Goal: Check status: Check status

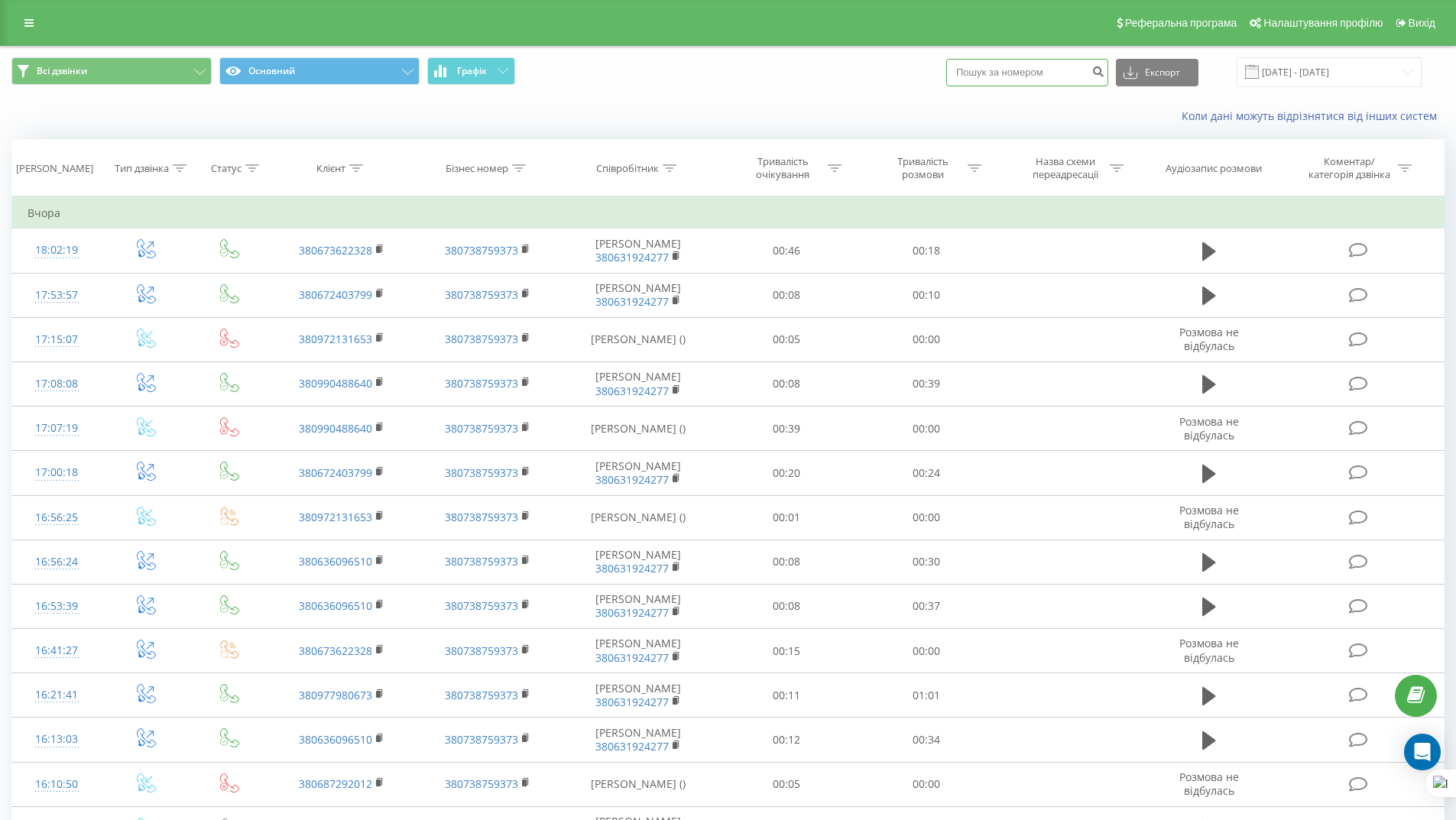
click at [1073, 72] on input at bounding box center [1027, 72] width 162 height 27
click at [1280, 67] on input "[DATE] - [DATE]" at bounding box center [1328, 72] width 185 height 29
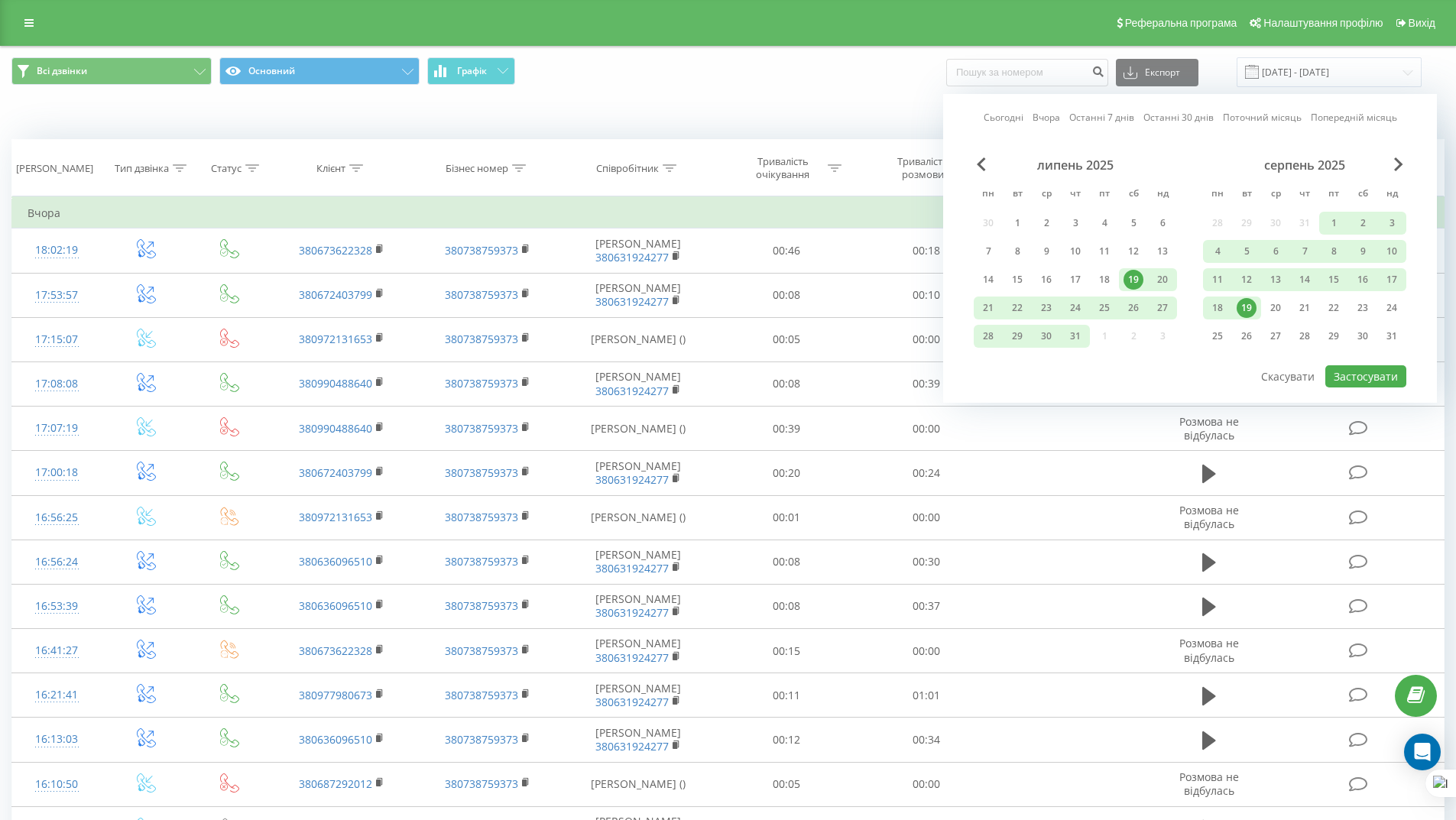
click at [1005, 117] on link "Сьогодні" at bounding box center [1003, 117] width 40 height 15
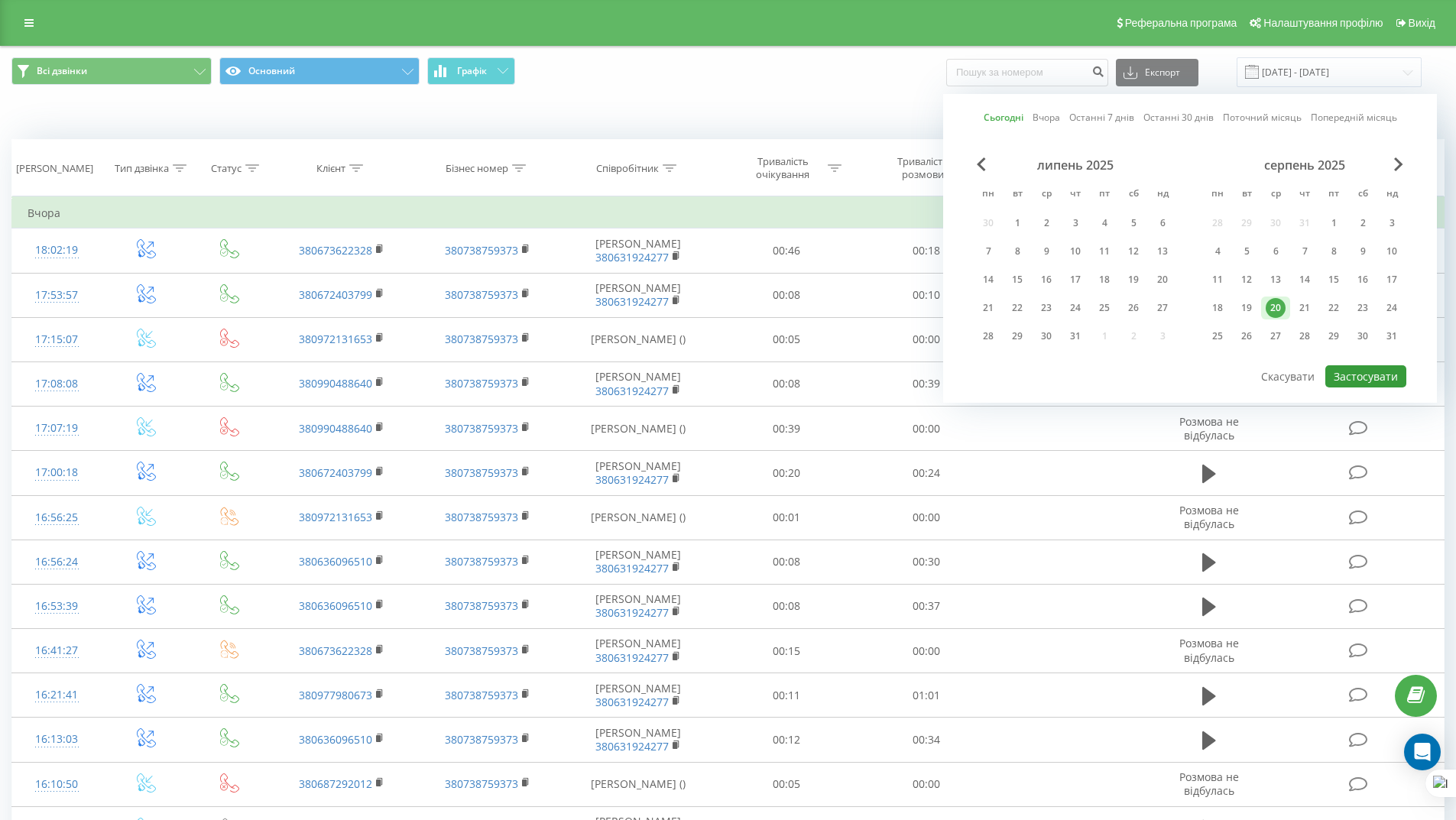
click at [1370, 373] on button "Застосувати" at bounding box center [1365, 376] width 81 height 22
type input "20.08.2025 - 20.08.2025"
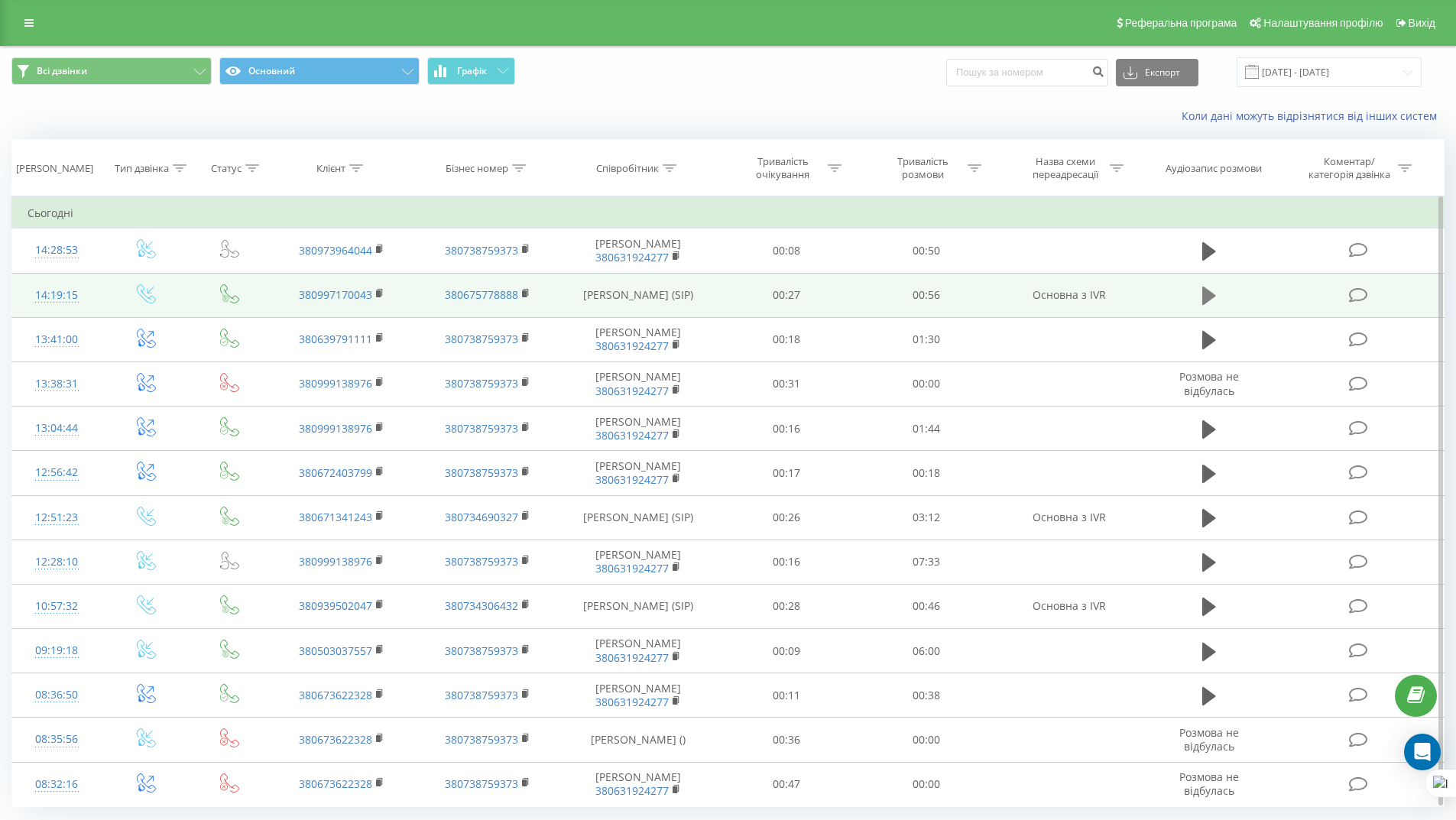
click at [1209, 296] on icon at bounding box center [1209, 295] width 14 height 19
click at [1217, 290] on button at bounding box center [1208, 295] width 22 height 22
click at [1214, 298] on icon at bounding box center [1209, 296] width 14 height 22
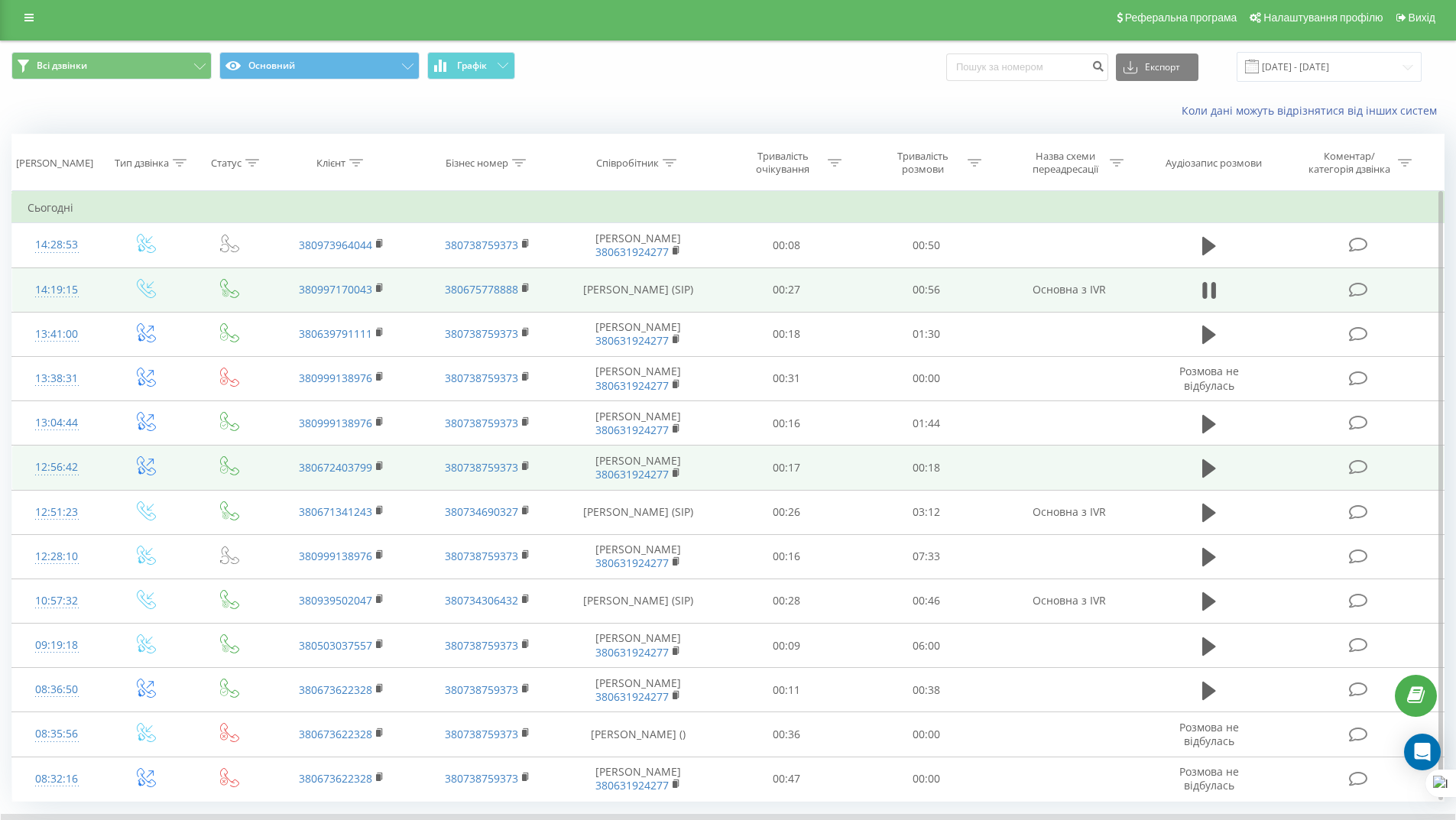
scroll to position [104, 0]
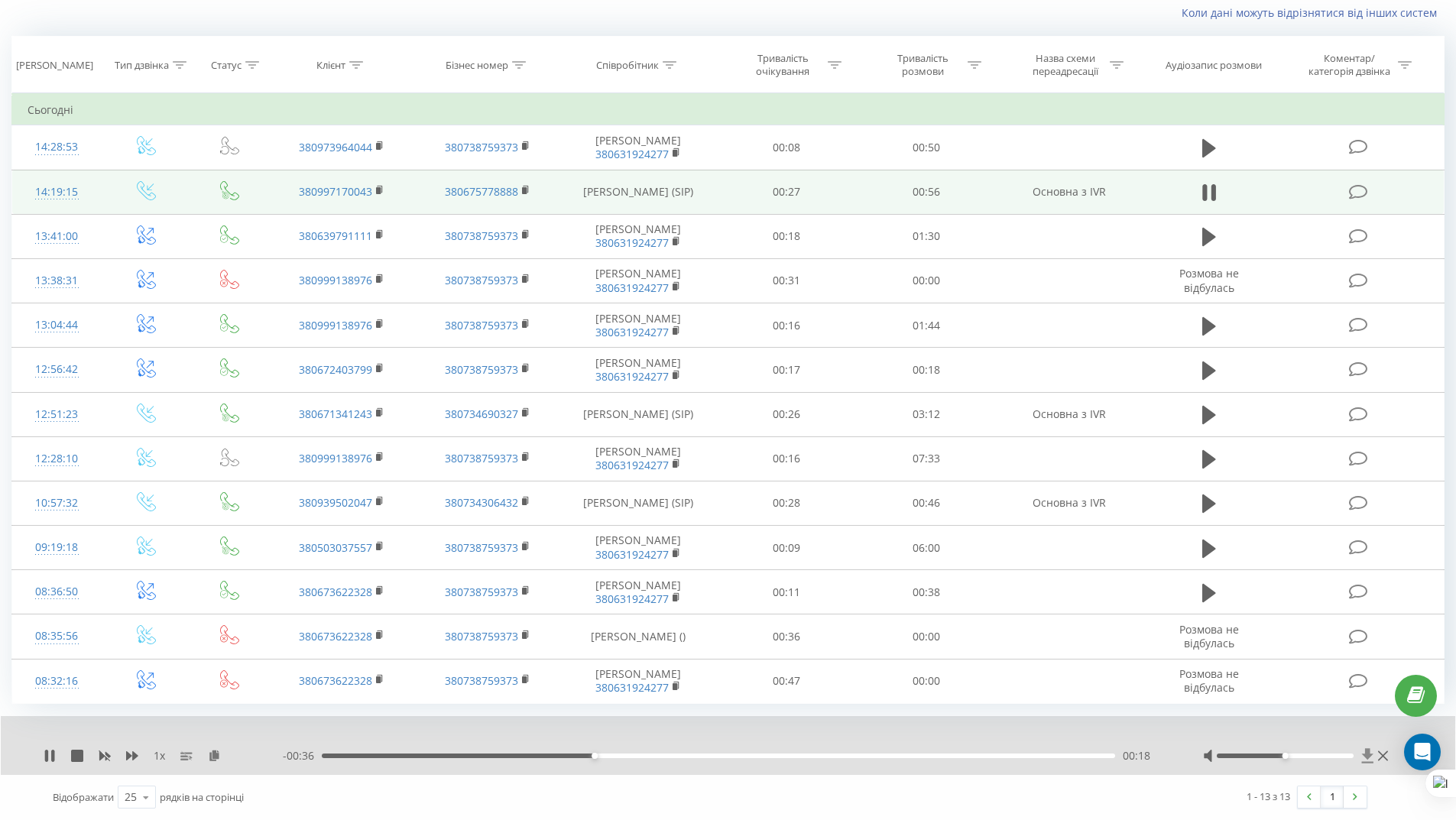
click at [1361, 757] on icon at bounding box center [1367, 755] width 13 height 16
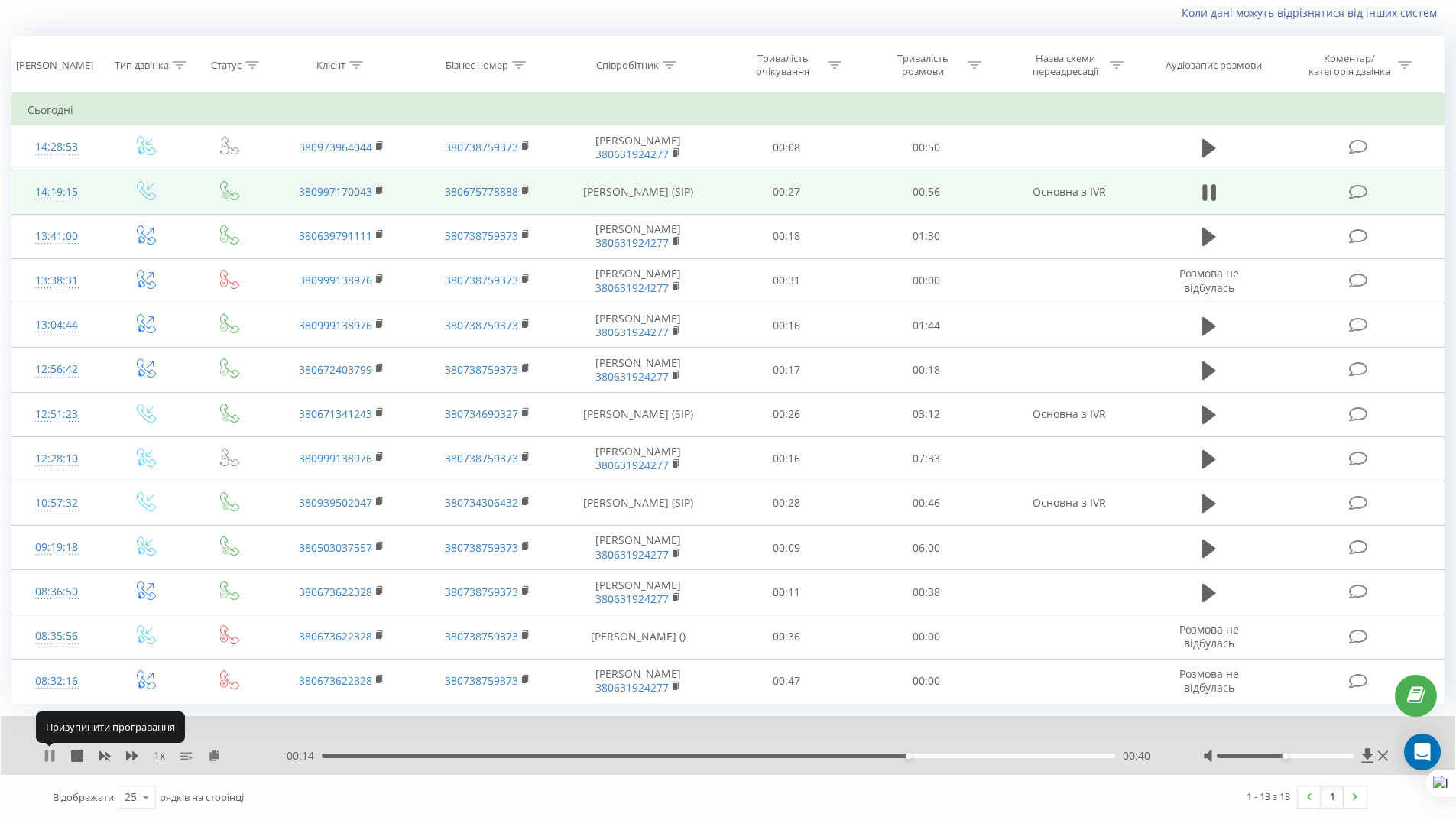
click at [46, 755] on icon at bounding box center [46, 755] width 3 height 13
